Goal: Obtain resource: Download file/media

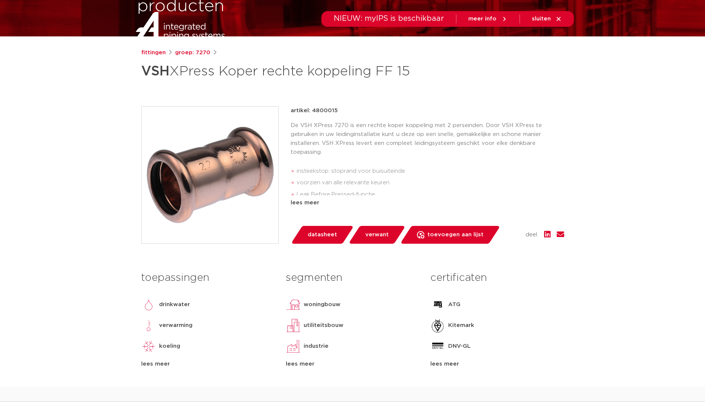
scroll to position [149, 0]
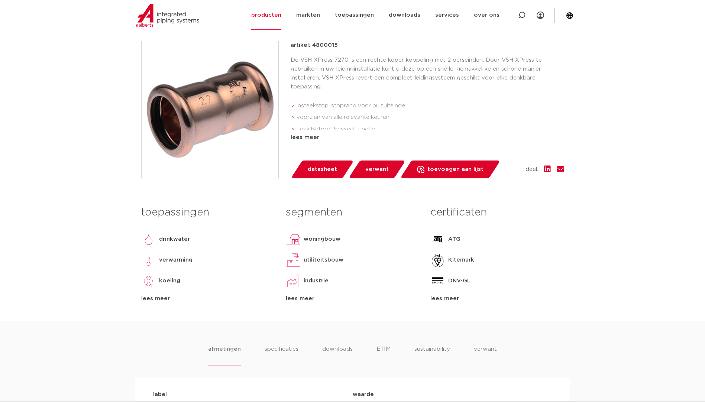
click at [318, 196] on div "fittingen groep: 7270 VSH XPress Koper rechte koppeling FF 15" at bounding box center [352, 152] width 435 height 338
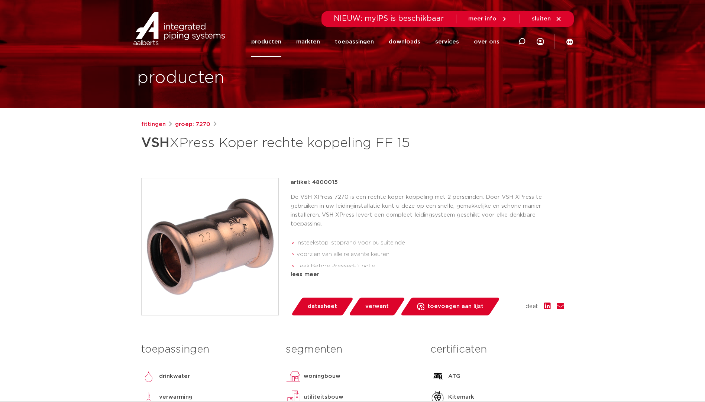
scroll to position [0, 0]
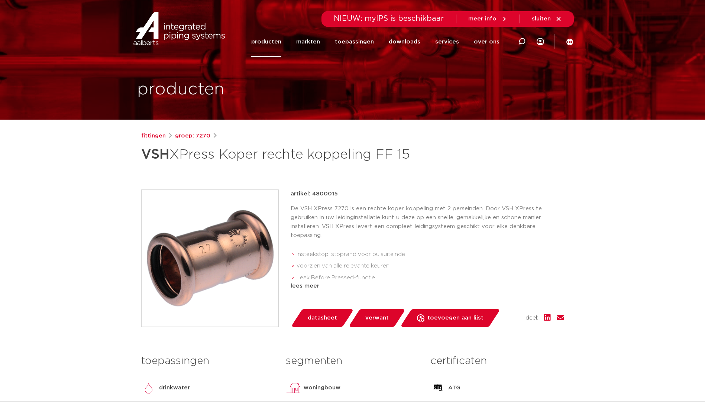
click at [168, 140] on div "fittingen groep: 7270" at bounding box center [352, 136] width 423 height 9
click at [163, 135] on link "fittingen" at bounding box center [153, 136] width 25 height 9
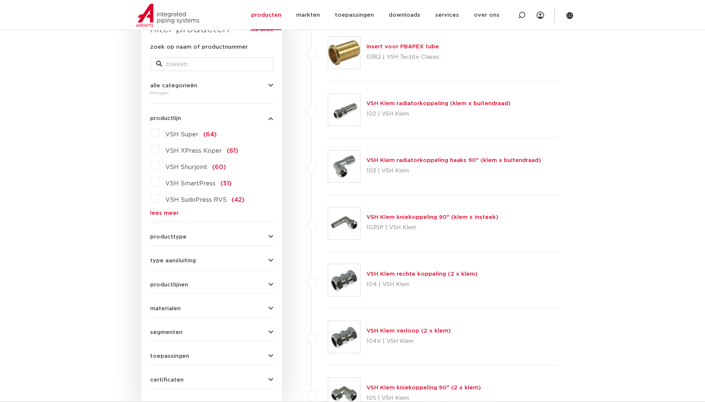
scroll to position [32, 0]
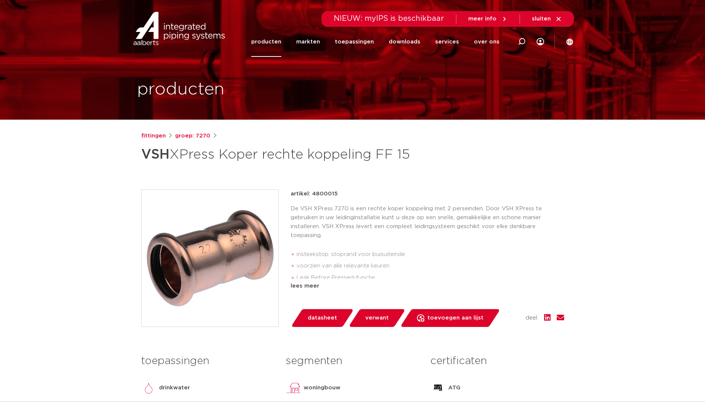
click at [337, 316] on link "datasheet" at bounding box center [322, 318] width 63 height 18
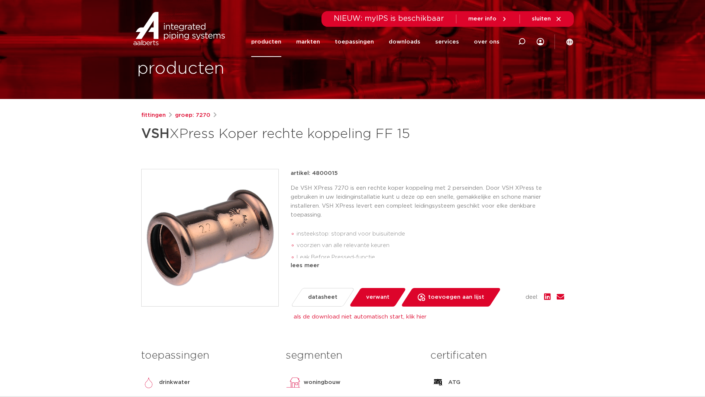
scroll to position [37, 0]
